Goal: Contribute content: Contribute content

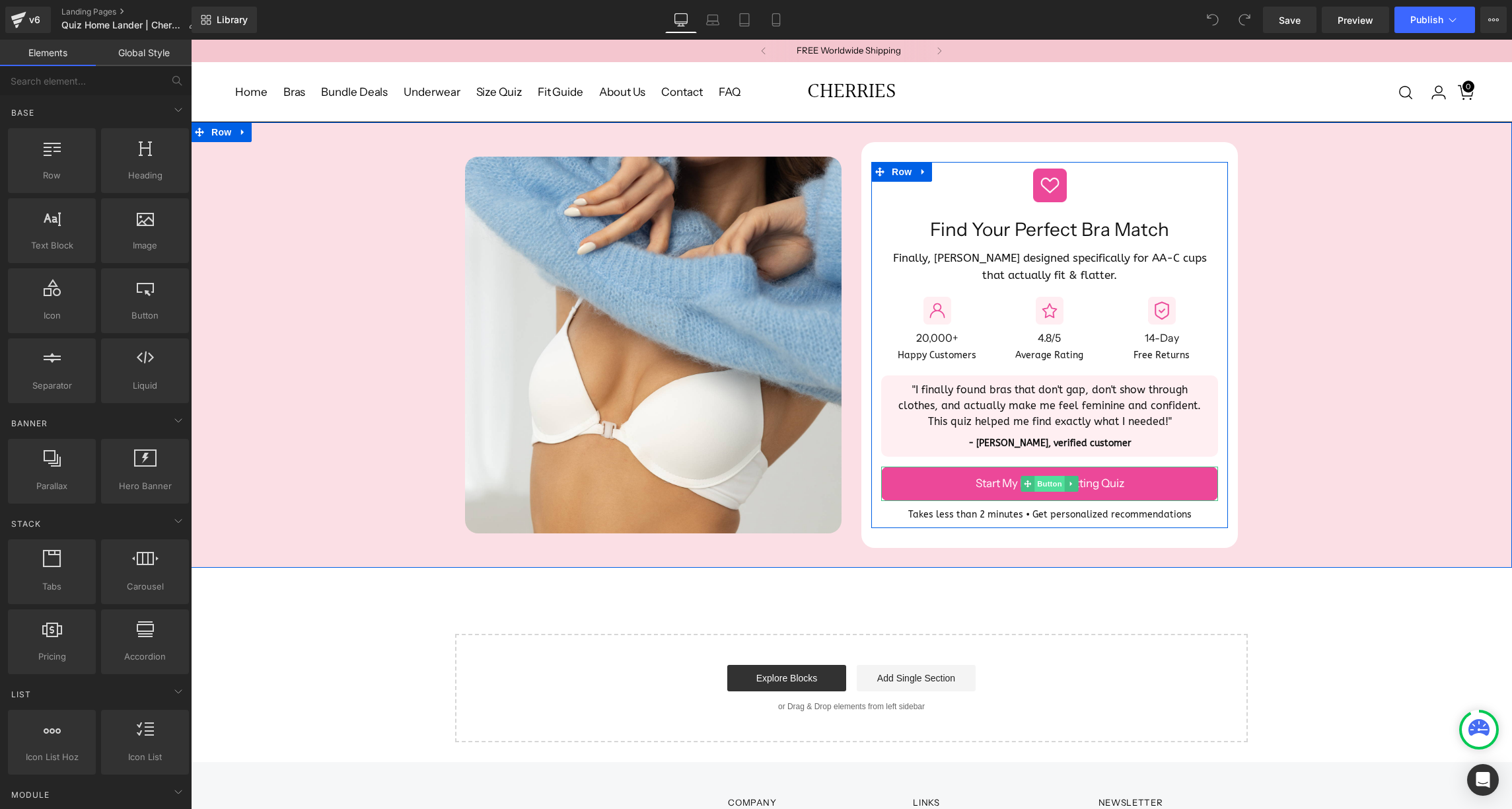
click at [1046, 482] on span "Button" at bounding box center [1049, 484] width 30 height 16
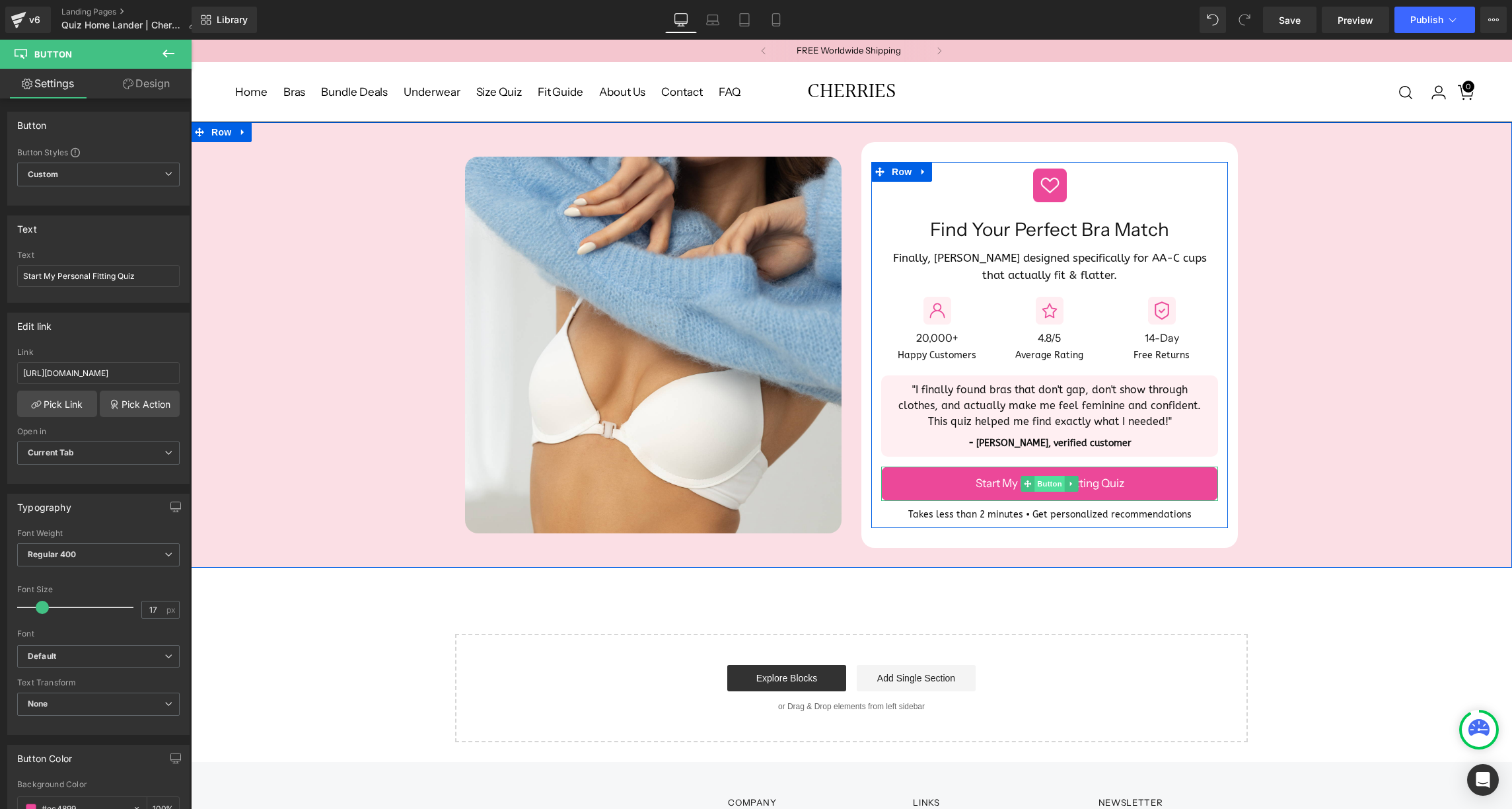
click at [1041, 479] on span "Button" at bounding box center [1049, 484] width 30 height 16
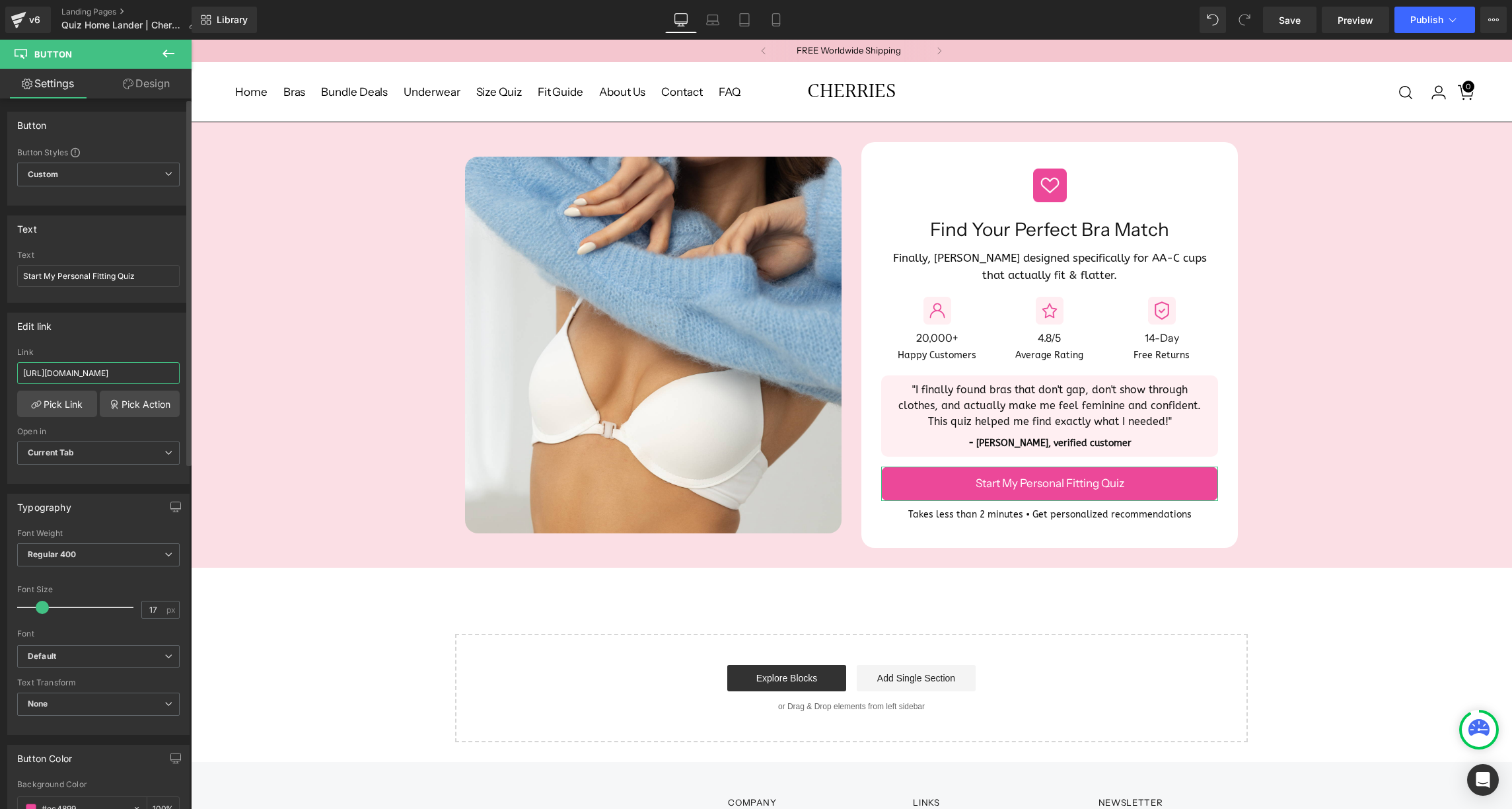
click at [87, 372] on input "[URL][DOMAIN_NAME]" at bounding box center [98, 372] width 162 height 22
paste input "CpA65Rh9"
type input "[URL][DOMAIN_NAME]"
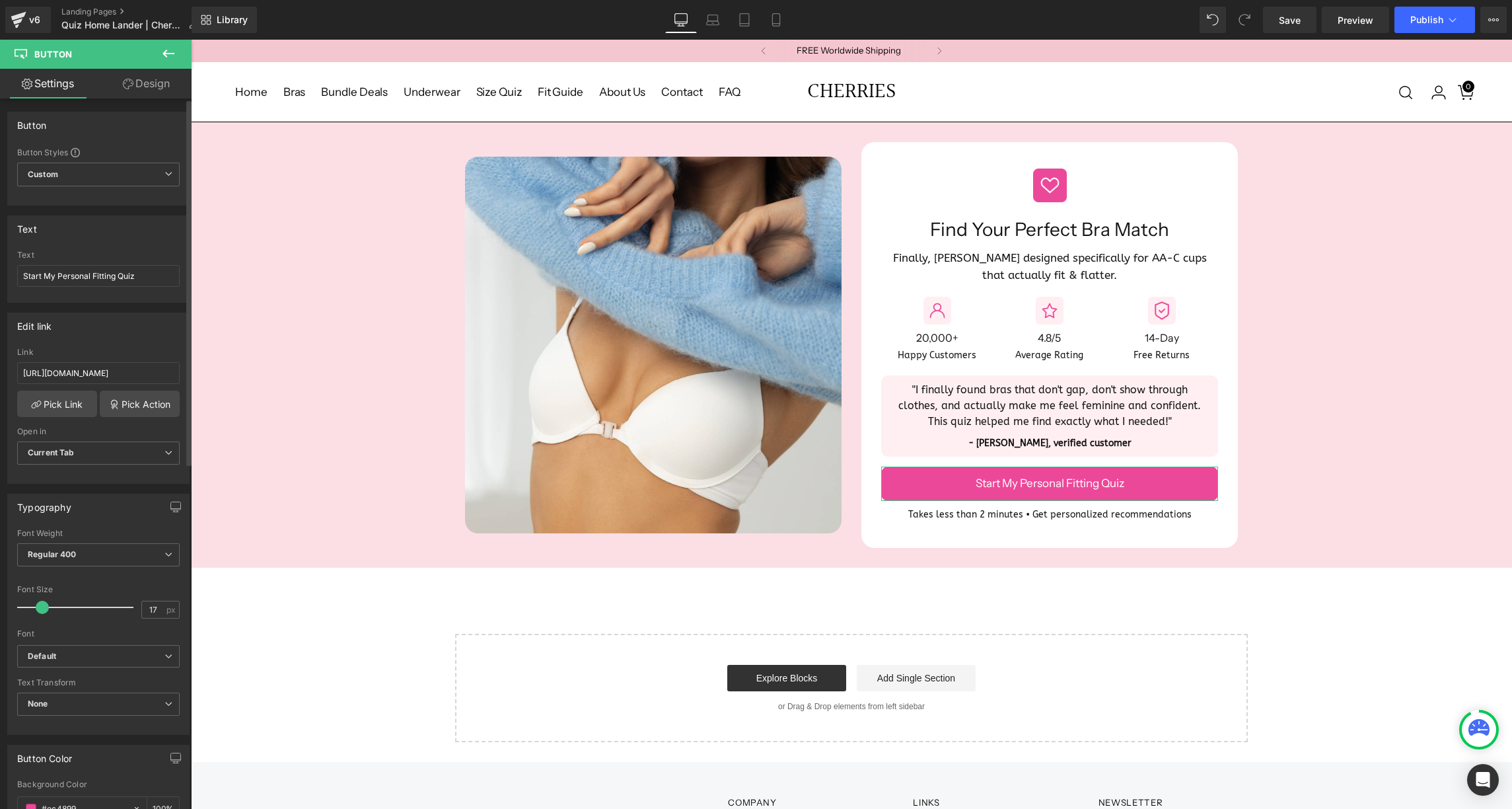
click at [101, 350] on div "Link" at bounding box center [98, 351] width 162 height 9
click at [777, 24] on icon at bounding box center [775, 24] width 7 height 0
type input "100"
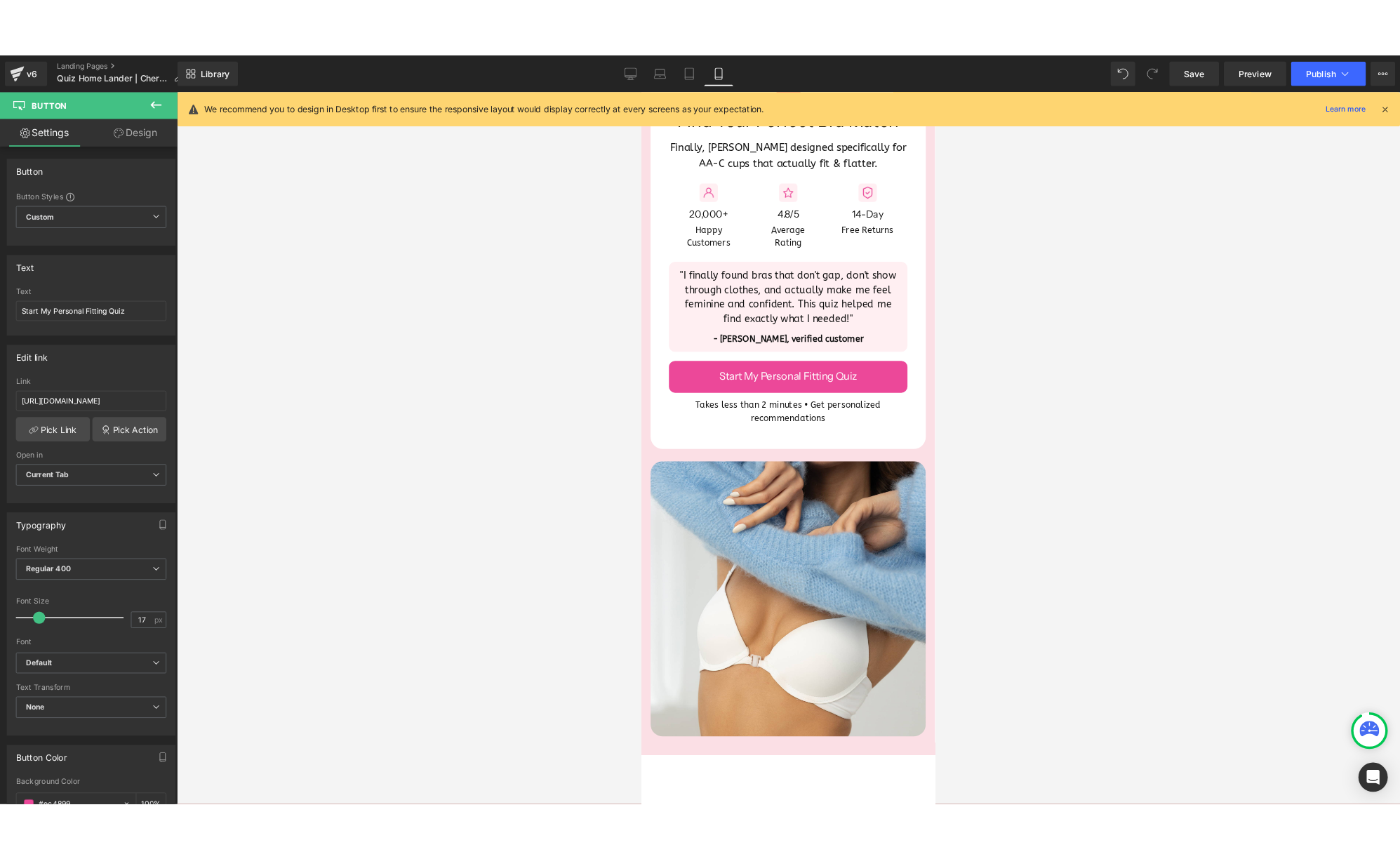
scroll to position [170, 0]
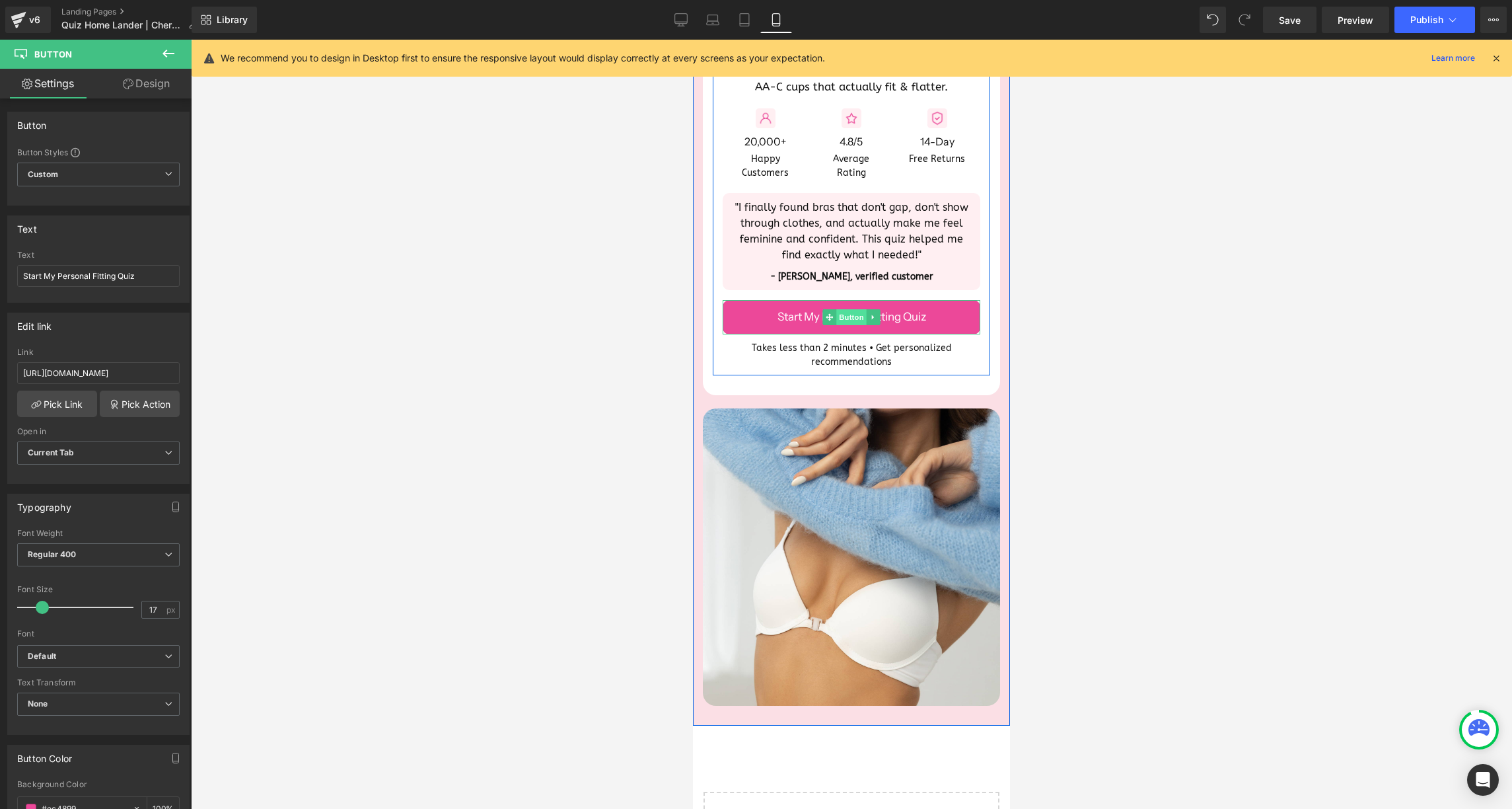
click at [849, 317] on span "Button" at bounding box center [851, 317] width 30 height 16
click at [1430, 20] on span "Publish" at bounding box center [1427, 19] width 33 height 11
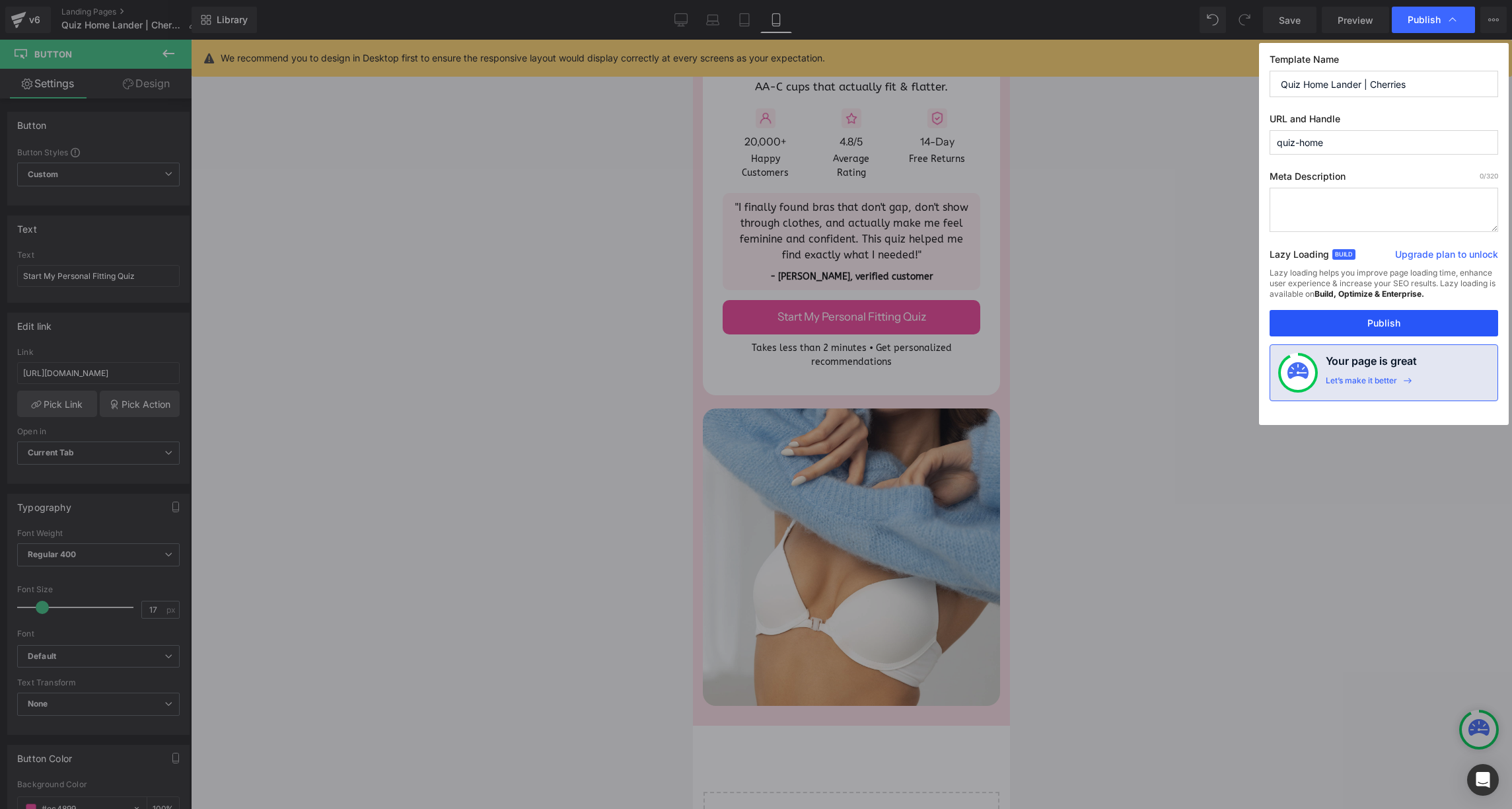
click at [1383, 318] on button "Publish" at bounding box center [1384, 323] width 229 height 27
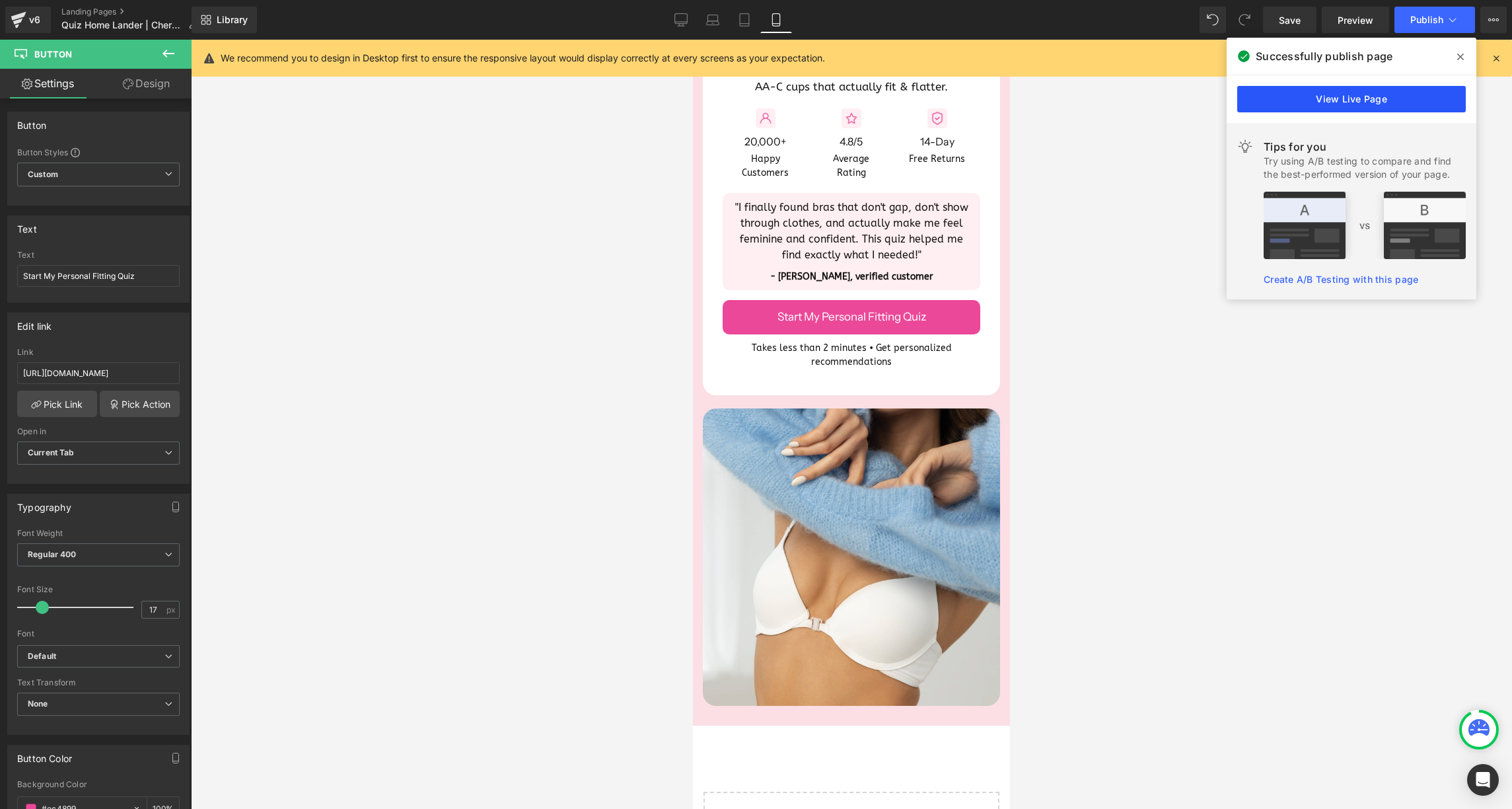
click at [1342, 101] on link "View Live Page" at bounding box center [1351, 99] width 229 height 27
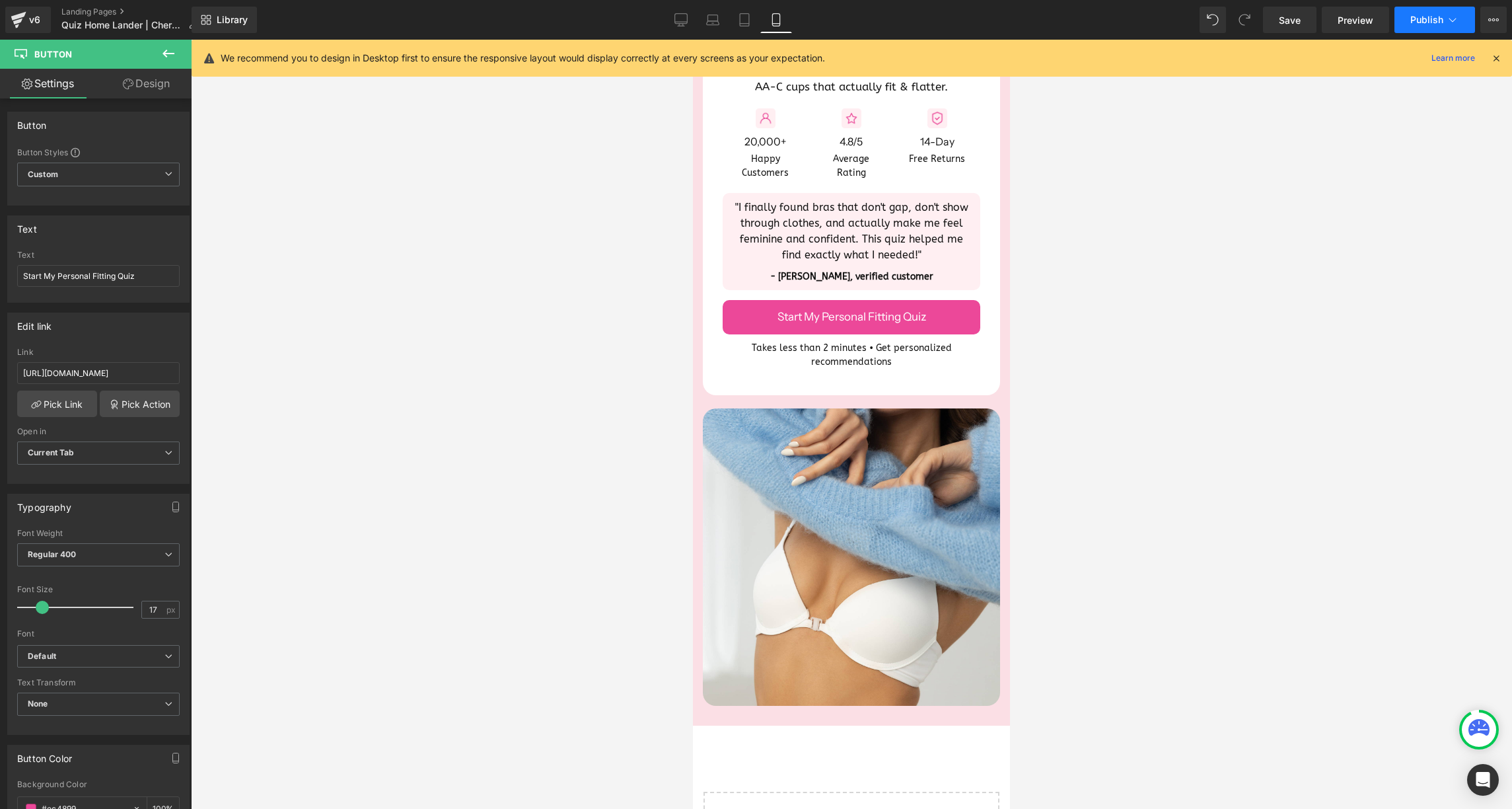
click at [1444, 22] on button "Publish" at bounding box center [1434, 19] width 80 height 27
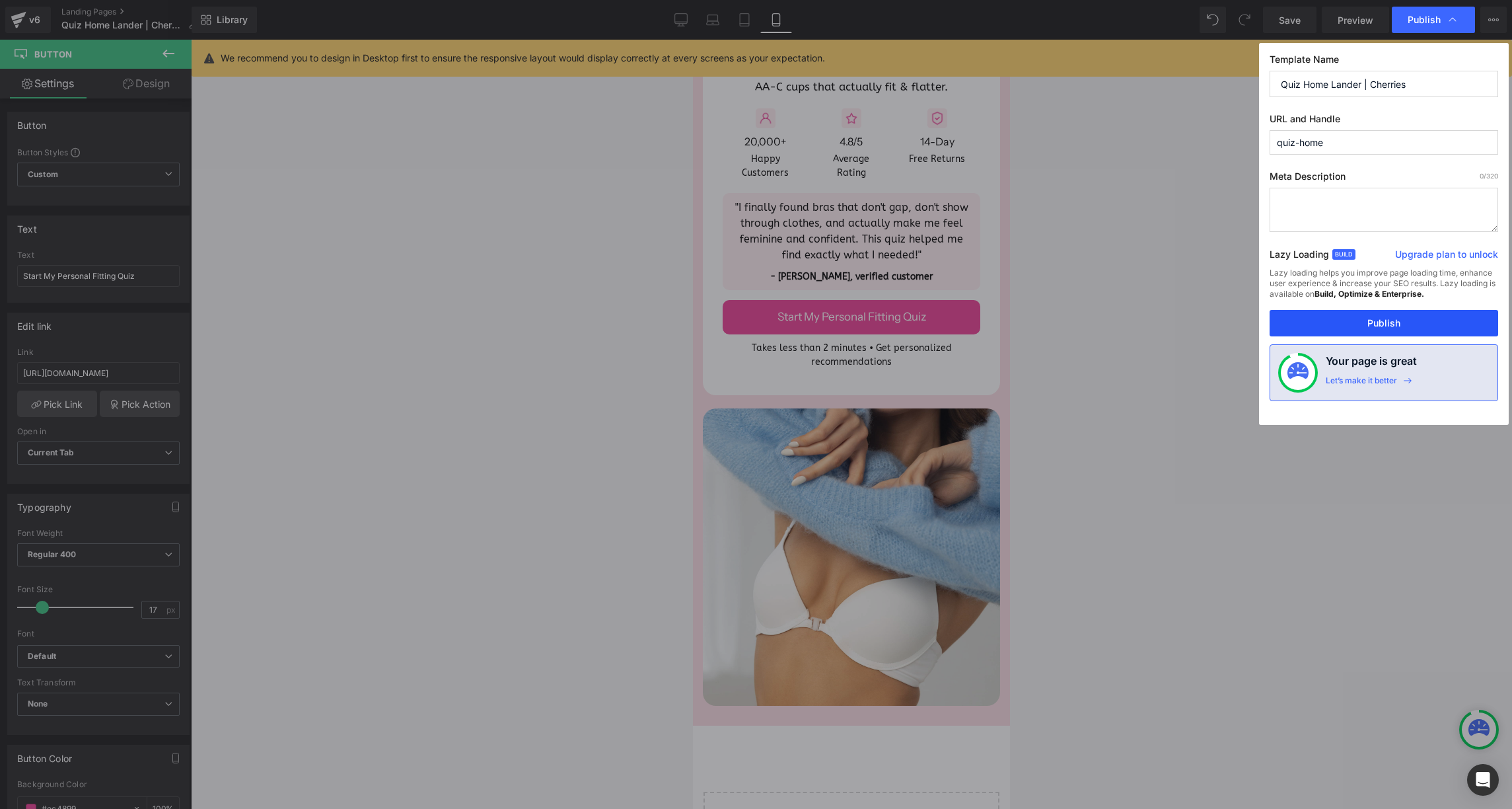
click at [1354, 325] on button "Publish" at bounding box center [1384, 323] width 229 height 27
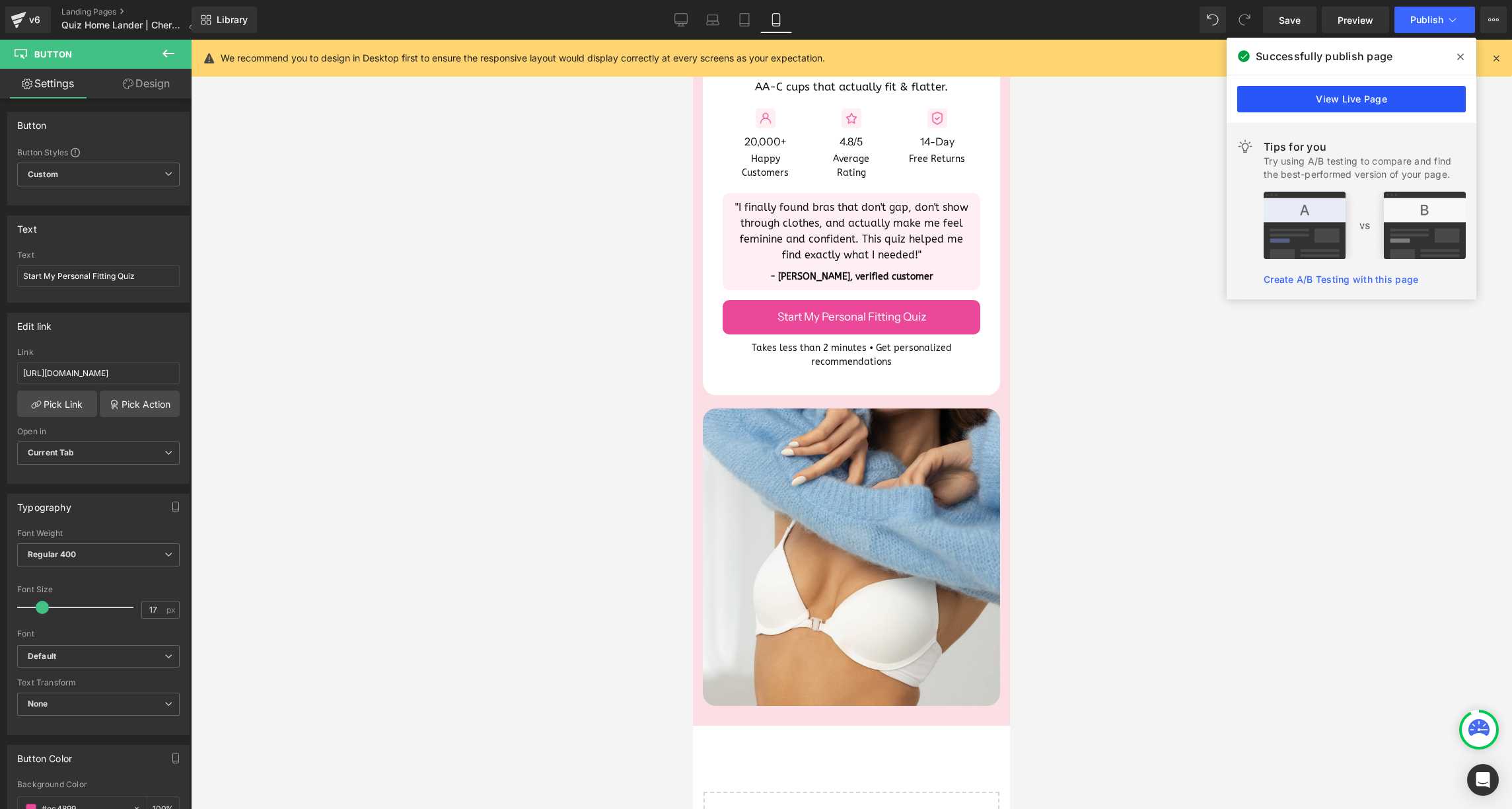
click at [1312, 101] on link "View Live Page" at bounding box center [1351, 99] width 229 height 27
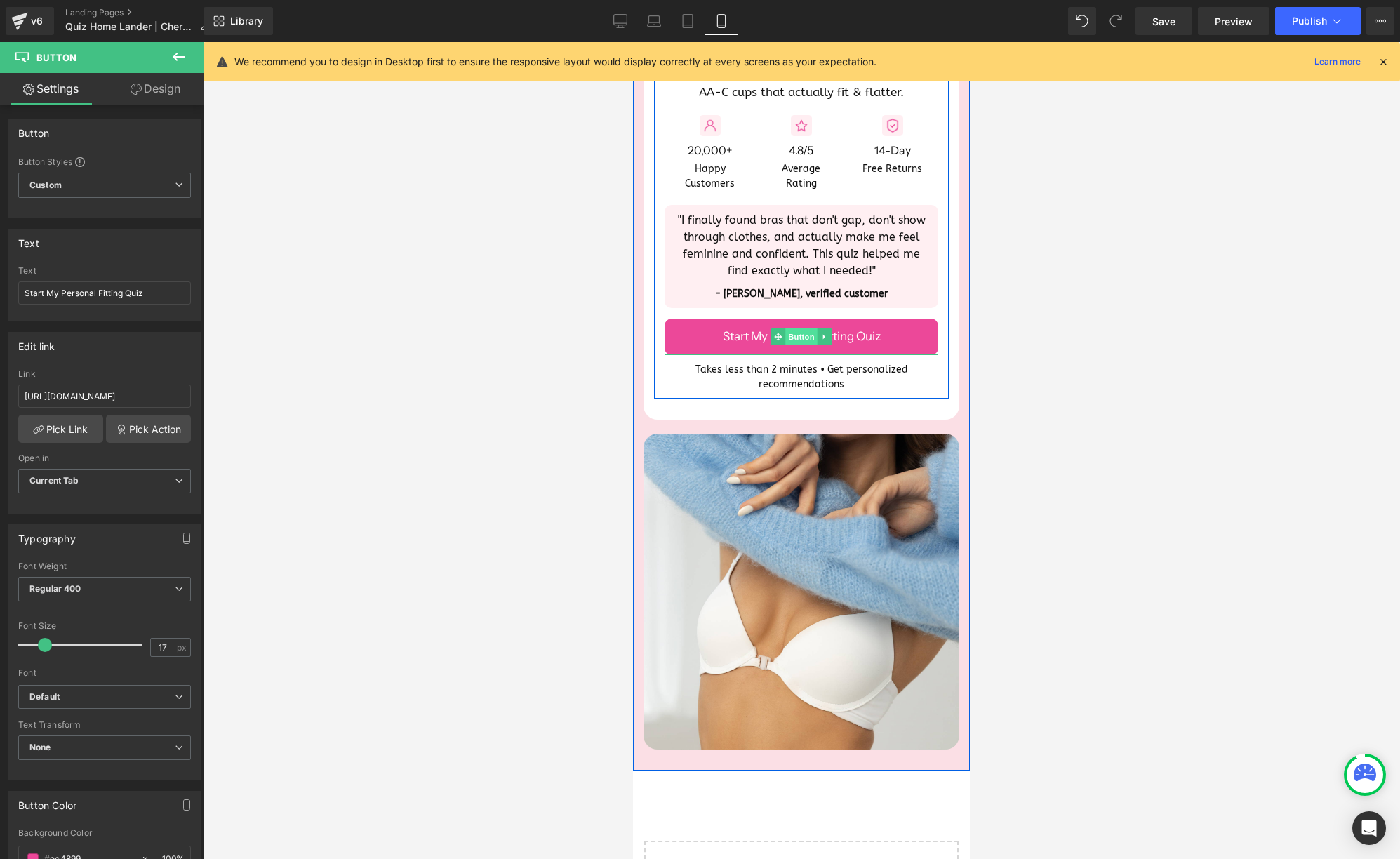
click at [803, 333] on span "Button" at bounding box center [800, 337] width 32 height 17
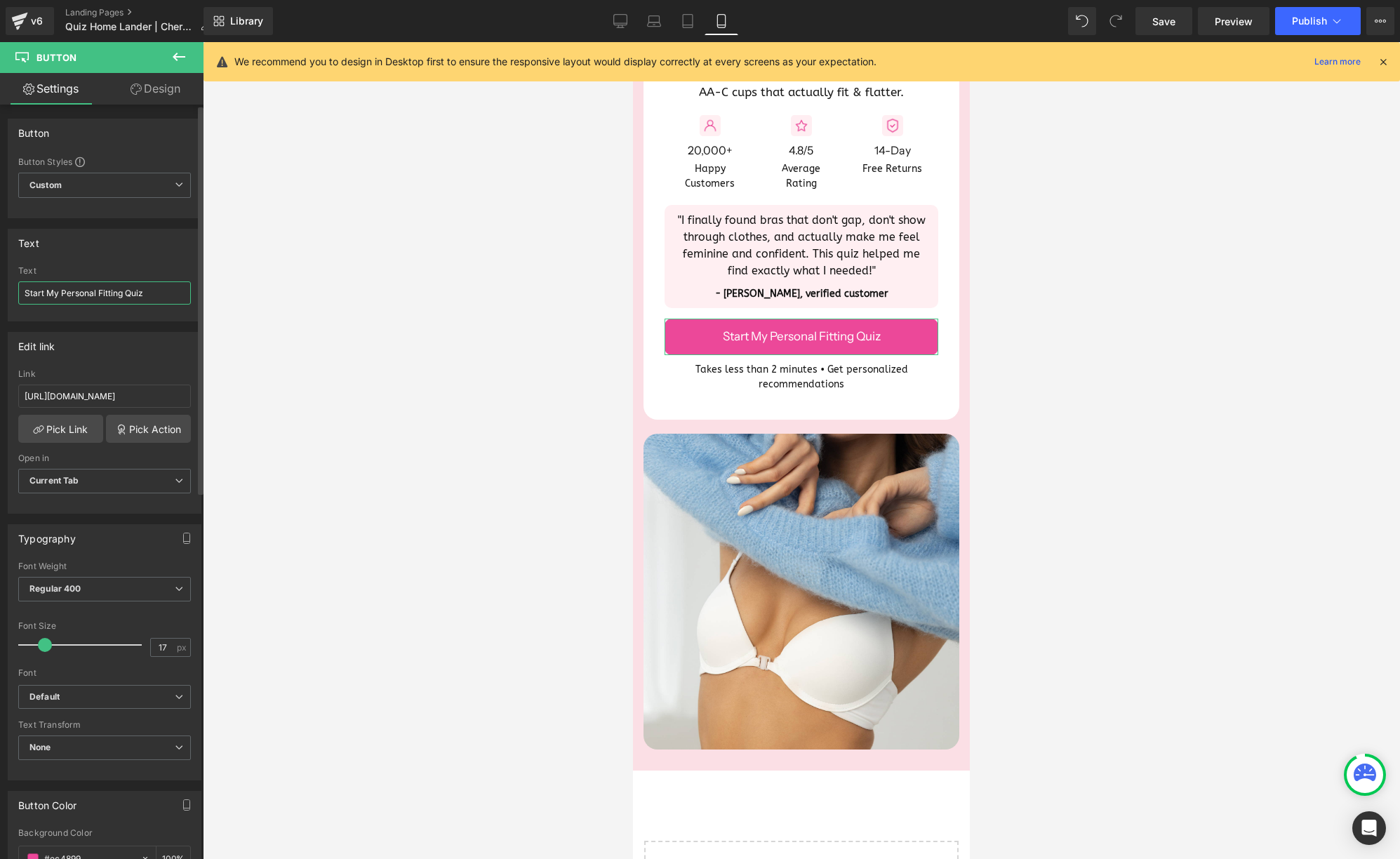
click at [111, 293] on input "Start My Personal Fitting Quiz" at bounding box center [104, 293] width 172 height 23
type input "Start My Personal Bra Quiz"
click at [138, 258] on div "Text Start My Personal Bra Quiz Text Start My Personal Bra Quiz" at bounding box center [104, 274] width 194 height 92
click at [1305, 16] on span "Publish" at bounding box center [1309, 21] width 35 height 11
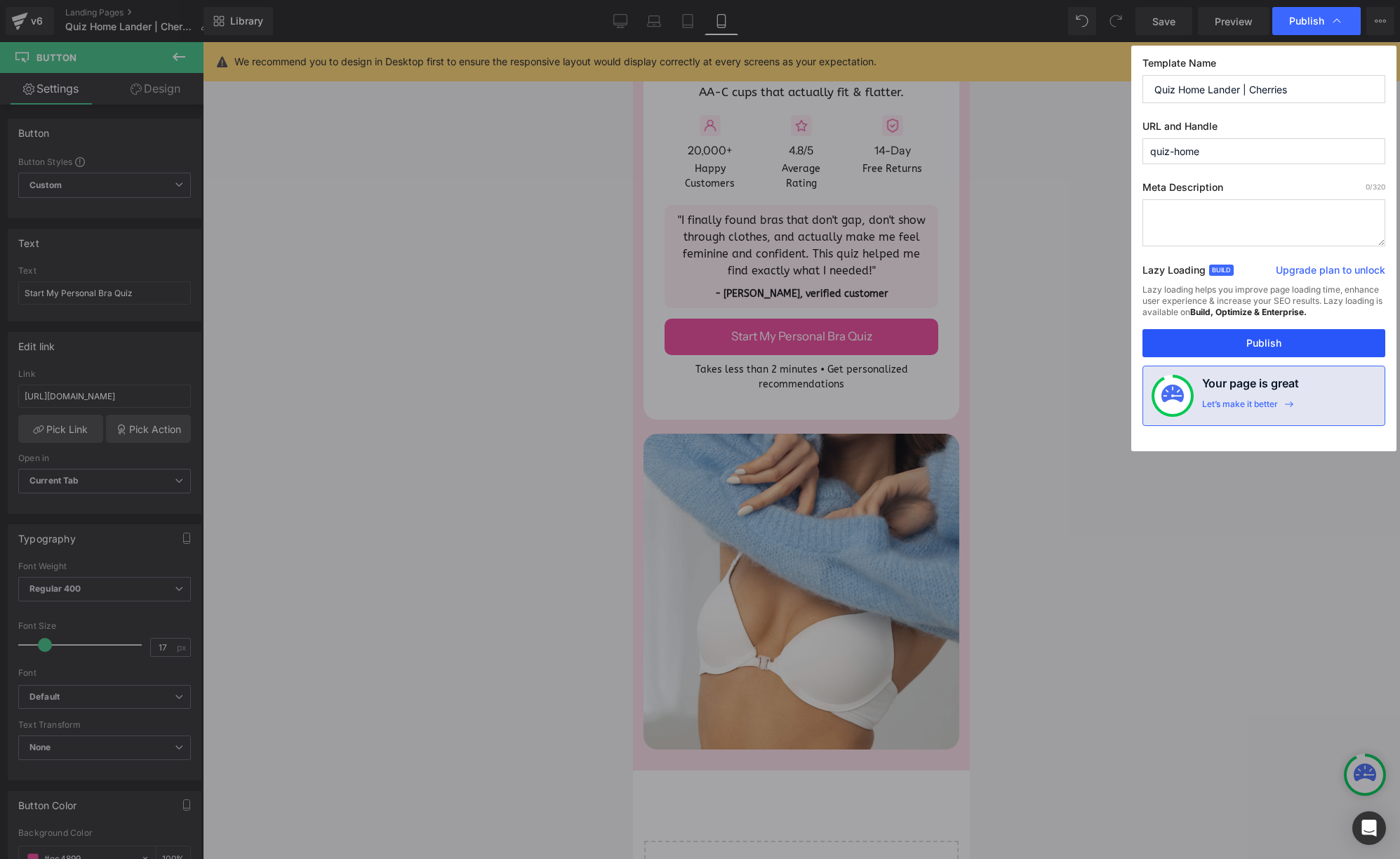
click at [1247, 342] on button "Publish" at bounding box center [1264, 343] width 243 height 28
